Goal: Book appointment/travel/reservation

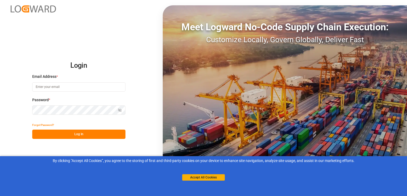
click at [51, 86] on input at bounding box center [78, 87] width 93 height 9
type input "[EMAIL_ADDRESS][DOMAIN_NAME]"
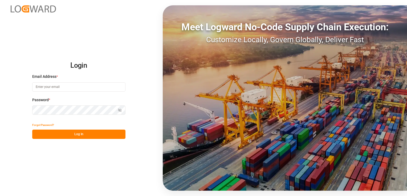
click at [100, 88] on input at bounding box center [78, 87] width 93 height 9
type input "[EMAIL_ADDRESS][DOMAIN_NAME]"
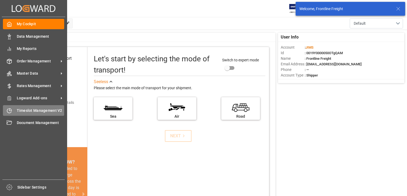
click at [29, 109] on span "Timeslot Management V2" at bounding box center [41, 111] width 48 height 6
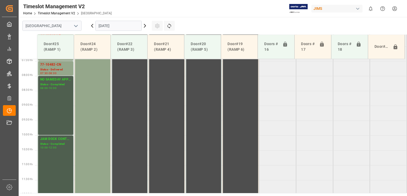
scroll to position [241, 0]
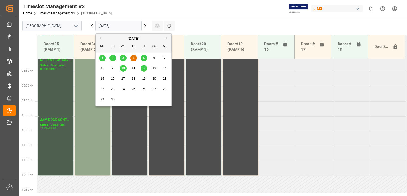
click at [120, 24] on input "[DATE]" at bounding box center [118, 26] width 46 height 10
click at [143, 57] on span "5" at bounding box center [144, 58] width 2 height 4
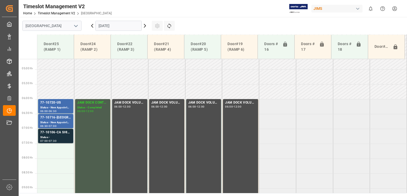
scroll to position [134, 0]
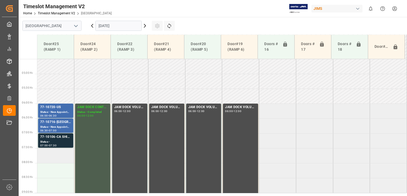
click at [59, 153] on td at bounding box center [55, 156] width 37 height 15
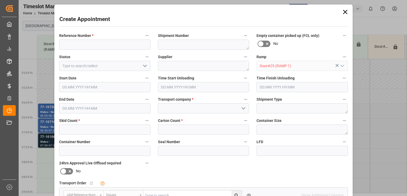
type input "[DATE] 07:30"
type input "[DATE] 08:00"
click at [88, 46] on input at bounding box center [104, 45] width 91 height 10
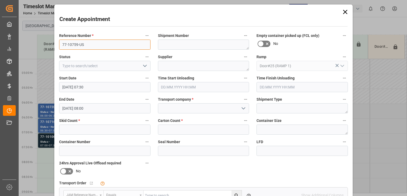
type input "77-10759-US"
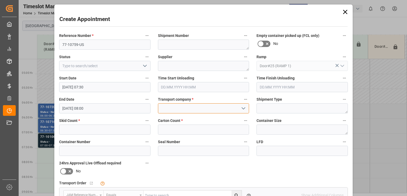
click at [187, 109] on input at bounding box center [203, 109] width 91 height 10
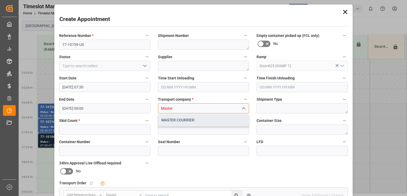
click at [190, 122] on div "MASTER COURRIER" at bounding box center [203, 120] width 91 height 12
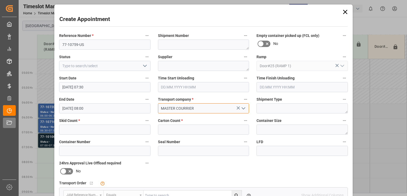
type input "MASTER COURRIER"
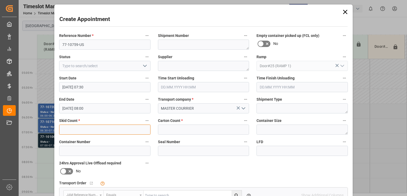
click at [111, 129] on input "text" at bounding box center [104, 130] width 91 height 10
type input "6"
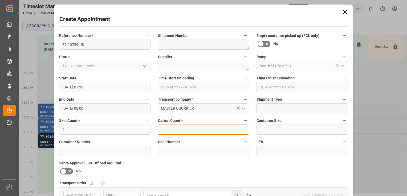
click at [199, 133] on input "text" at bounding box center [203, 130] width 91 height 10
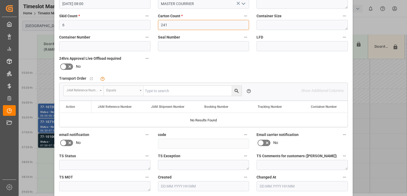
scroll to position [126, 0]
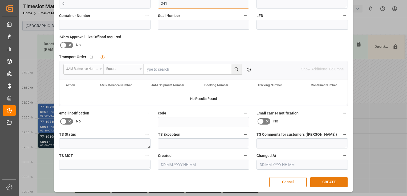
type input "241"
click at [319, 182] on button "CREATE" at bounding box center [328, 183] width 37 height 10
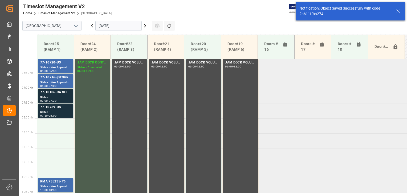
scroll to position [181, 0]
